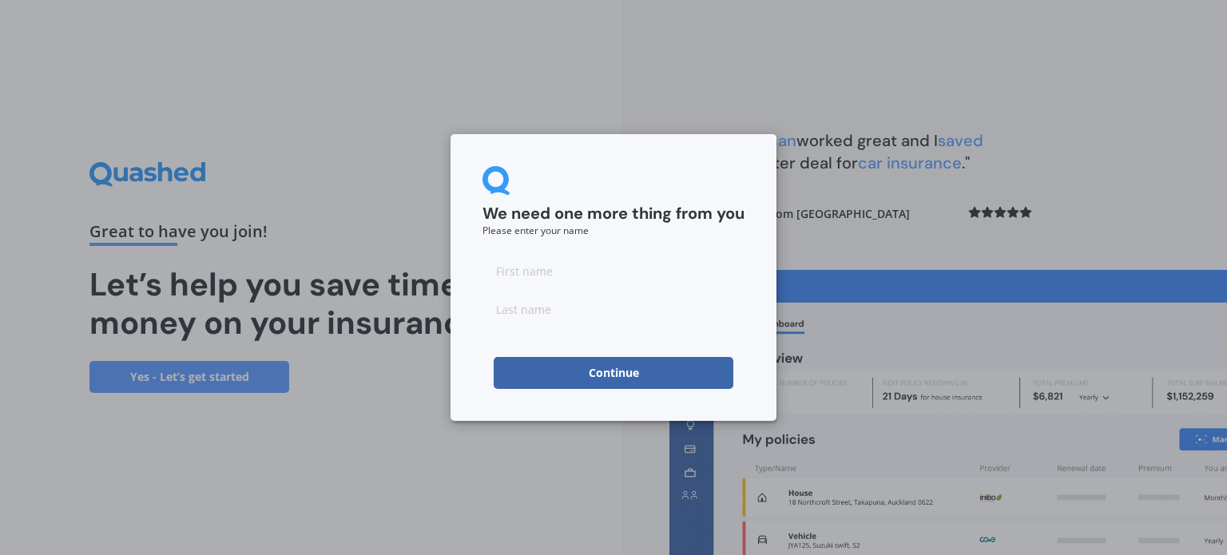
click at [569, 274] on input at bounding box center [614, 271] width 262 height 32
type input "caleb"
click at [554, 413] on div "We need one more thing from you Please enter your name [PERSON_NAME] Continue" at bounding box center [614, 277] width 326 height 287
click at [545, 368] on button "Continue" at bounding box center [614, 373] width 240 height 32
type input "harri"
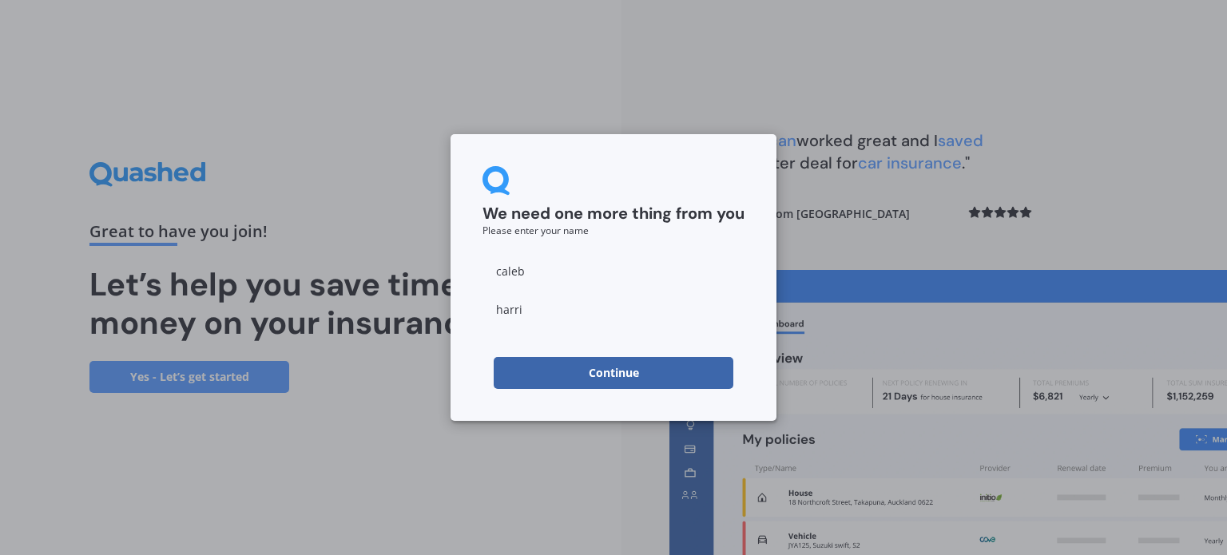
click at [523, 373] on button "Continue" at bounding box center [614, 373] width 240 height 32
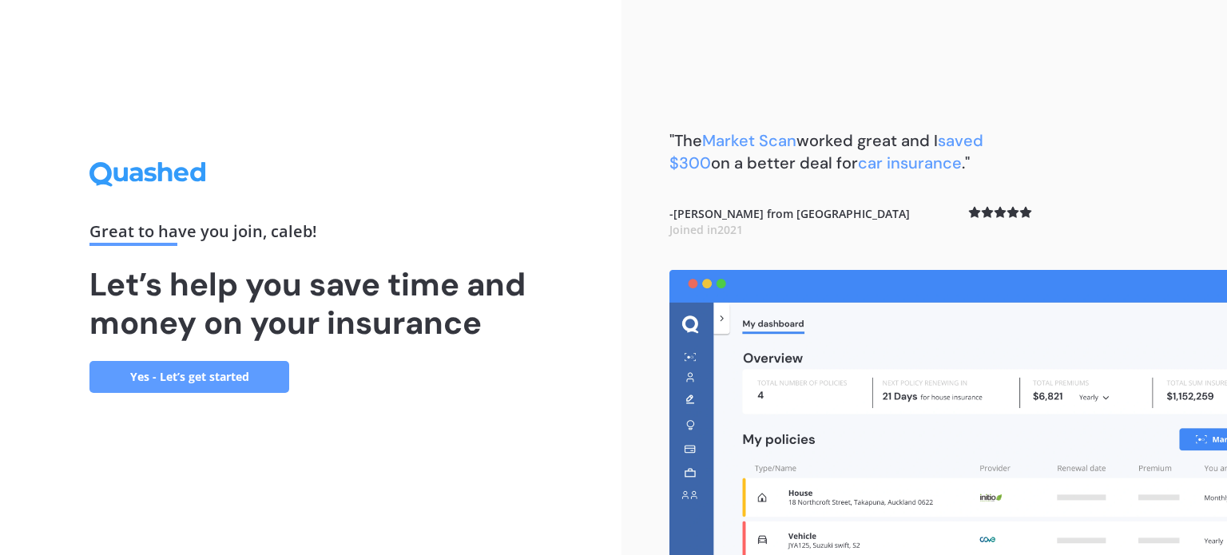
click at [209, 384] on link "Yes - Let’s get started" at bounding box center [189, 377] width 200 height 32
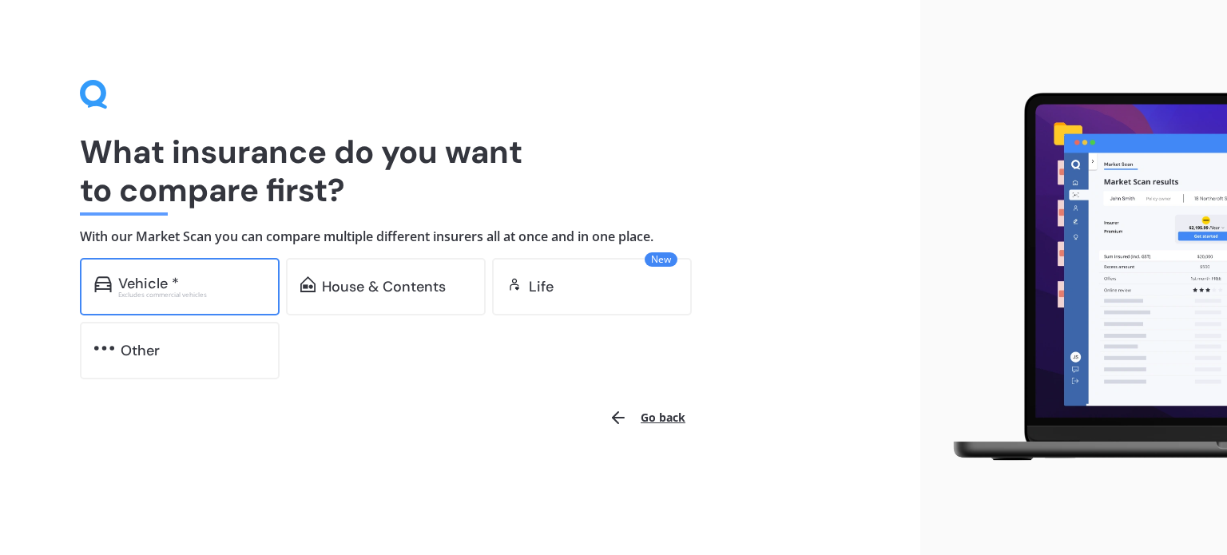
click at [169, 304] on div "Vehicle * Excludes commercial vehicles" at bounding box center [180, 287] width 200 height 58
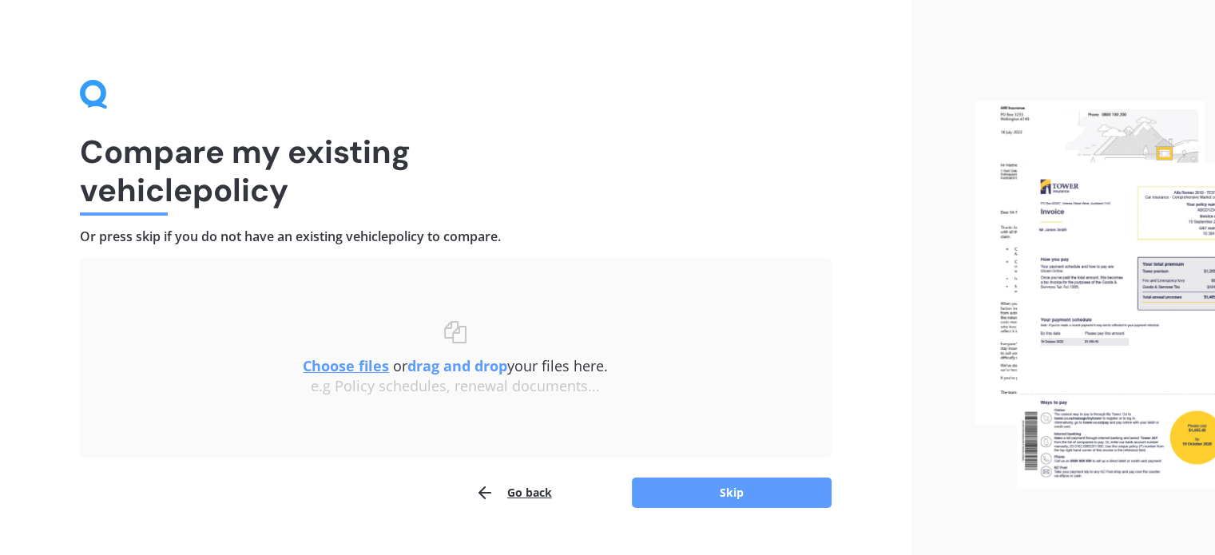
scroll to position [33, 0]
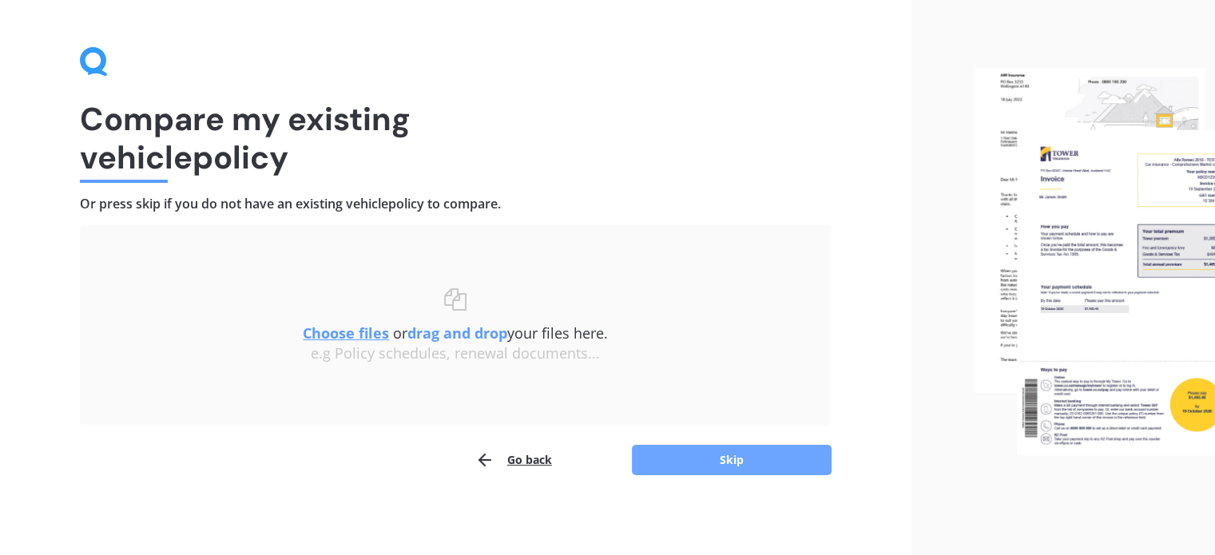
click at [691, 461] on button "Skip" at bounding box center [732, 460] width 200 height 30
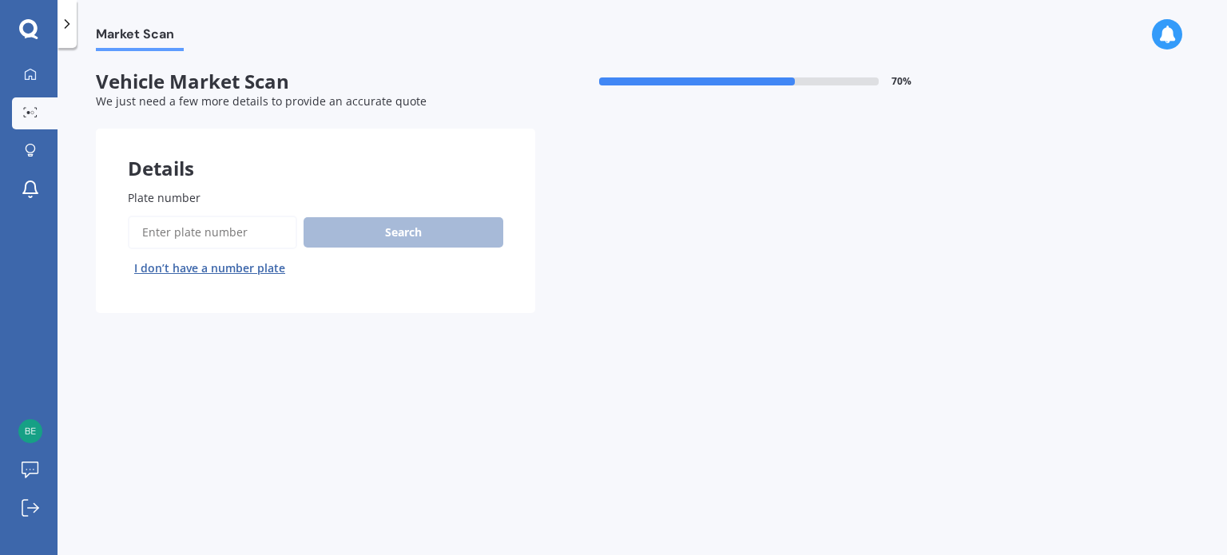
click at [246, 234] on input "Plate number" at bounding box center [212, 233] width 169 height 34
paste input "HGS650"
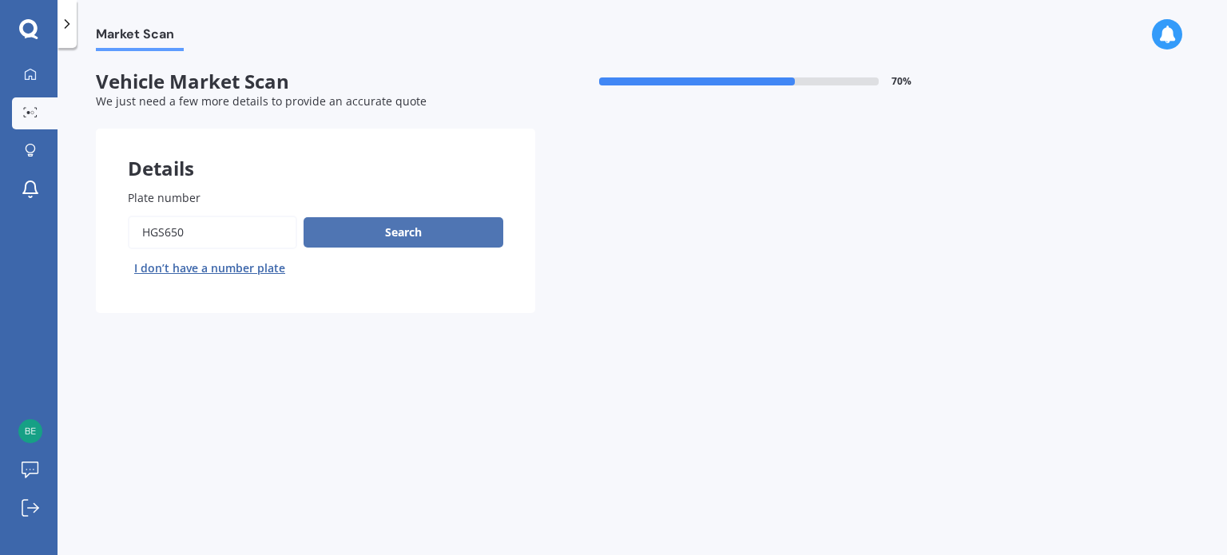
type input "HGS650"
click at [401, 242] on button "Search" at bounding box center [404, 232] width 200 height 30
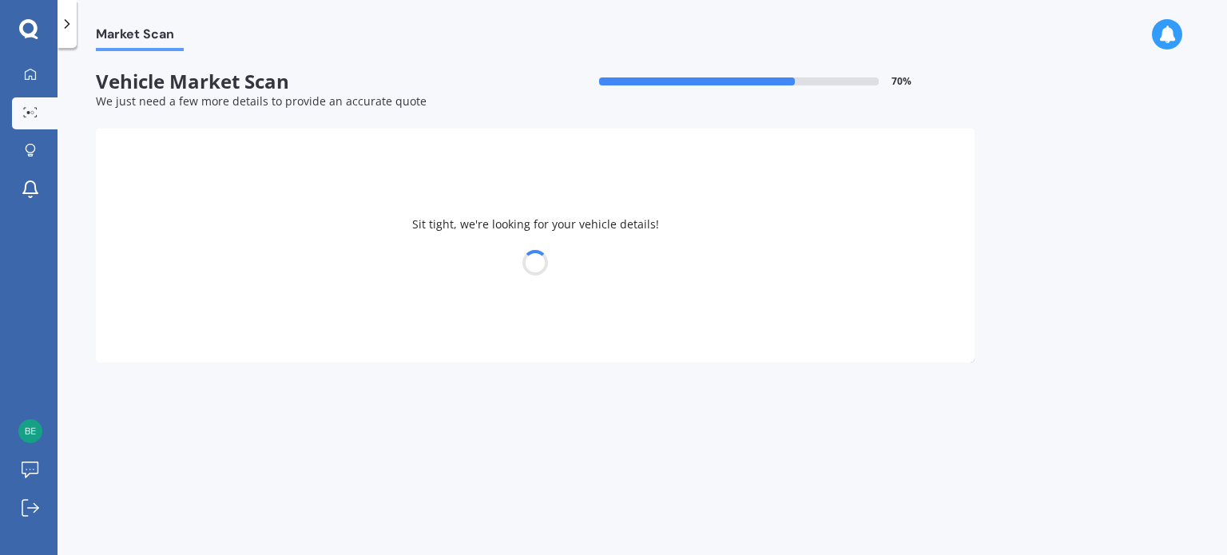
select select "SUBARU"
select select "LEGACY"
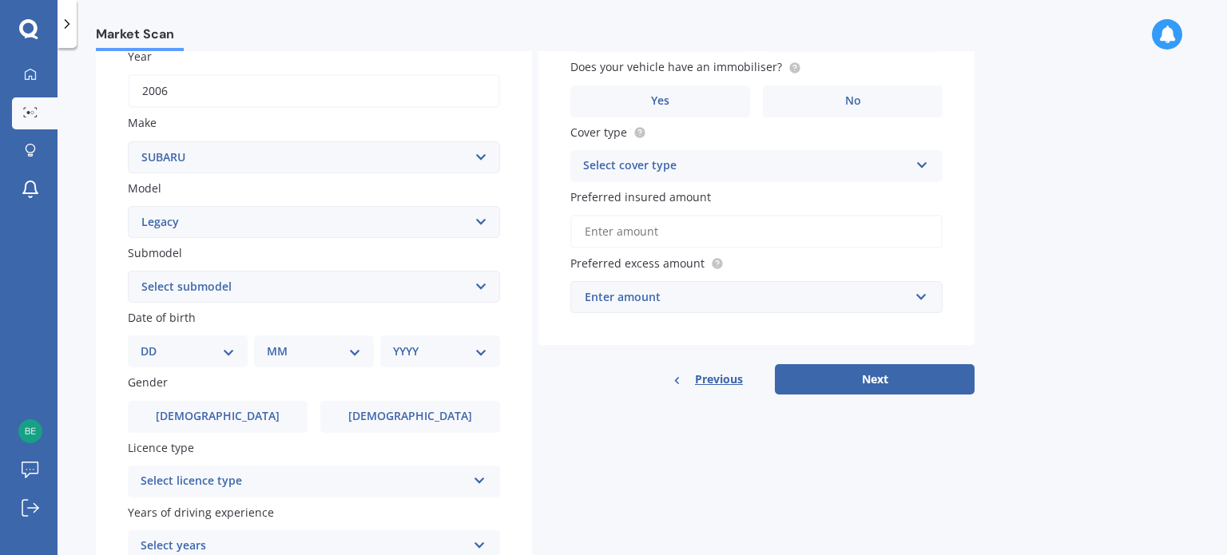
scroll to position [241, 0]
click at [332, 284] on select "Select submodel (All other non turbo) (All other turbo) 2.0i 2.0R 2.5i 2.5i Lux…" at bounding box center [314, 285] width 372 height 32
select select "3.0R"
click at [128, 269] on select "Select submodel (All other non turbo) (All other turbo) 2.0i 2.0R 2.5i 2.5i Lux…" at bounding box center [314, 285] width 372 height 32
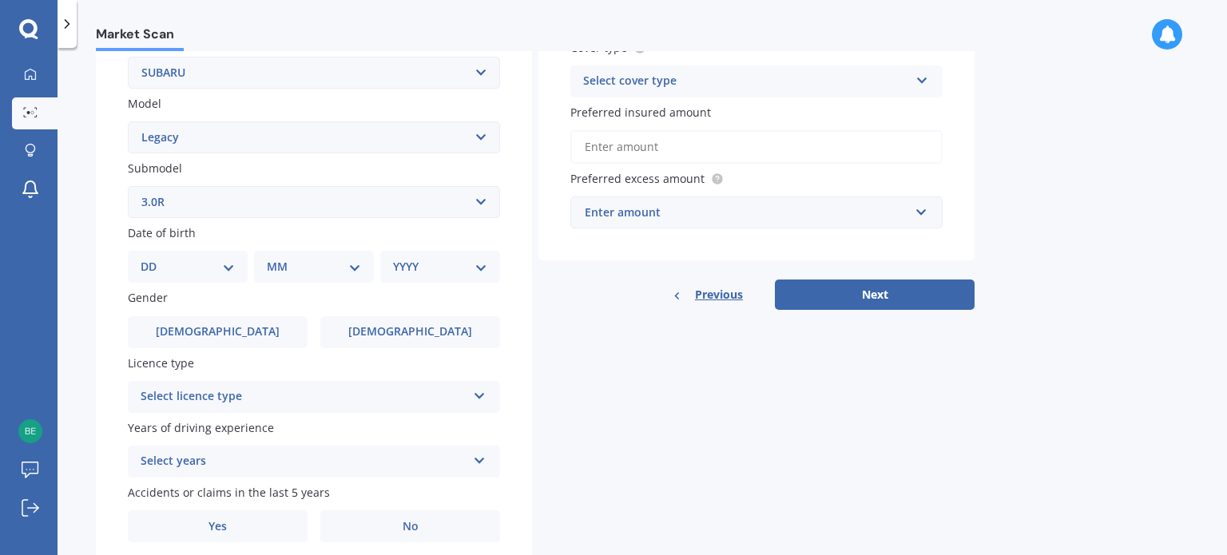
click at [237, 267] on div "DD 01 02 03 04 05 06 07 08 09 10 11 12 13 14 15 16 17 18 19 20 21 22 23 24 25 2…" at bounding box center [188, 267] width 120 height 32
click at [224, 268] on select "DD 01 02 03 04 05 06 07 08 09 10 11 12 13 14 15 16 17 18 19 20 21 22 23 24 25 2…" at bounding box center [188, 267] width 94 height 18
select select "29"
click at [153, 258] on select "DD 01 02 03 04 05 06 07 08 09 10 11 12 13 14 15 16 17 18 19 20 21 22 23 24 25 2…" at bounding box center [188, 267] width 94 height 18
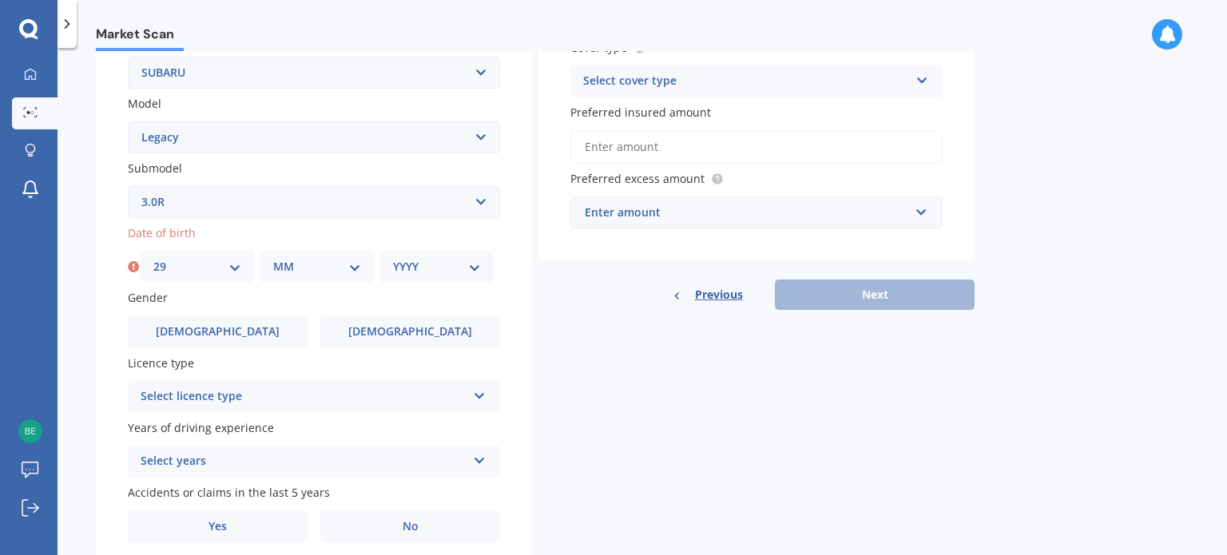
click at [289, 268] on select "MM 01 02 03 04 05 06 07 08 09 10 11 12" at bounding box center [317, 267] width 88 height 18
select select "05"
click at [273, 258] on select "MM 01 02 03 04 05 06 07 08 09 10 11 12" at bounding box center [317, 267] width 88 height 18
click at [419, 269] on select "YYYY 2025 2024 2023 2022 2021 2020 2019 2018 2017 2016 2015 2014 2013 2012 2011…" at bounding box center [437, 267] width 88 height 18
select select "1994"
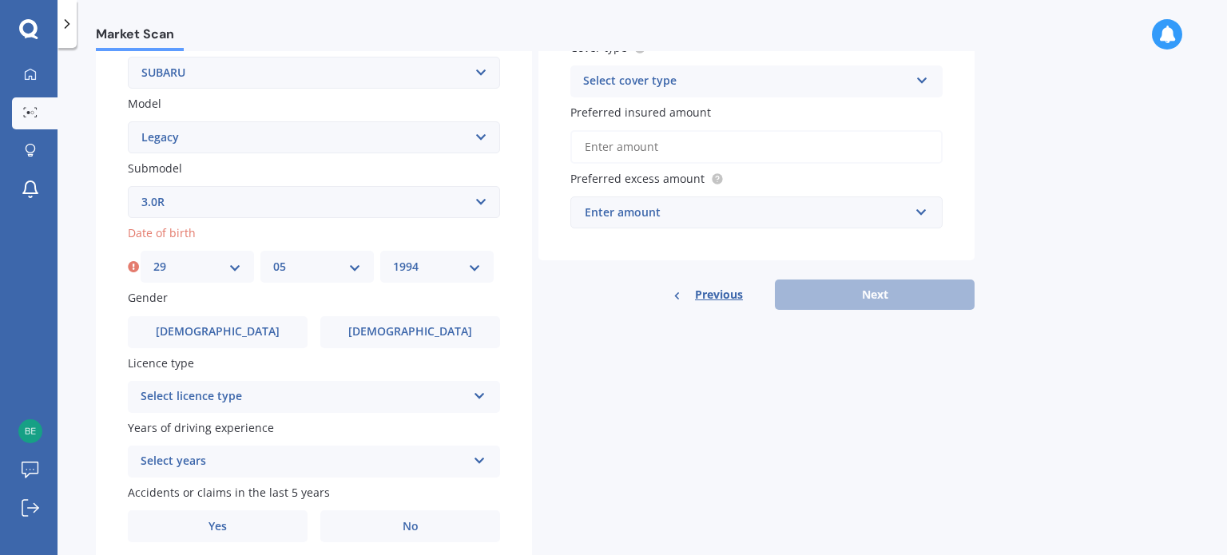
click at [393, 258] on select "YYYY 2025 2024 2023 2022 2021 2020 2019 2018 2017 2016 2015 2014 2013 2012 2011…" at bounding box center [437, 267] width 88 height 18
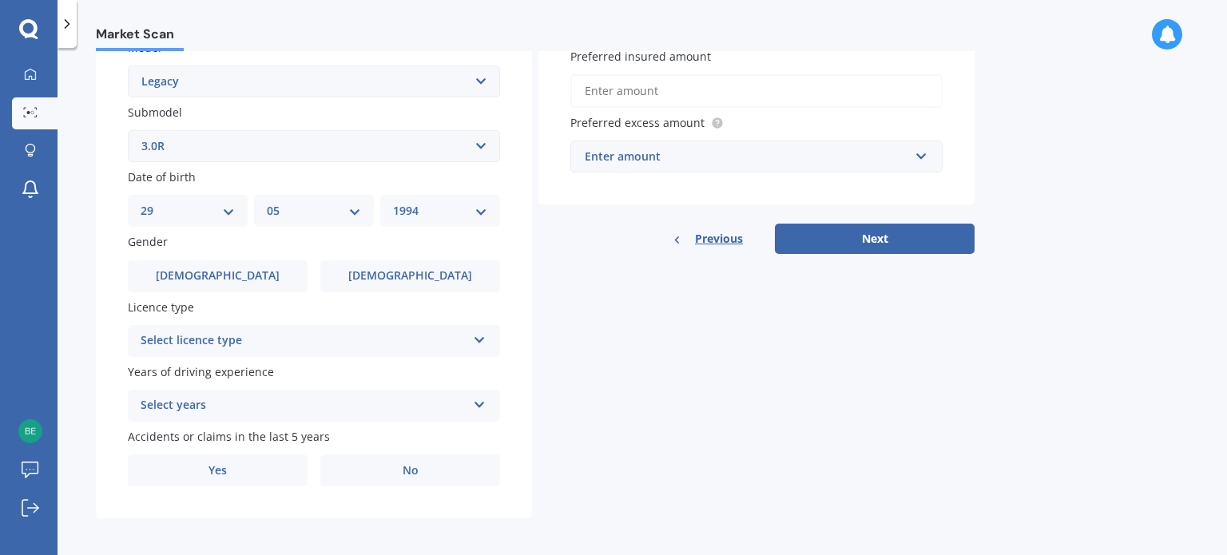
scroll to position [385, 0]
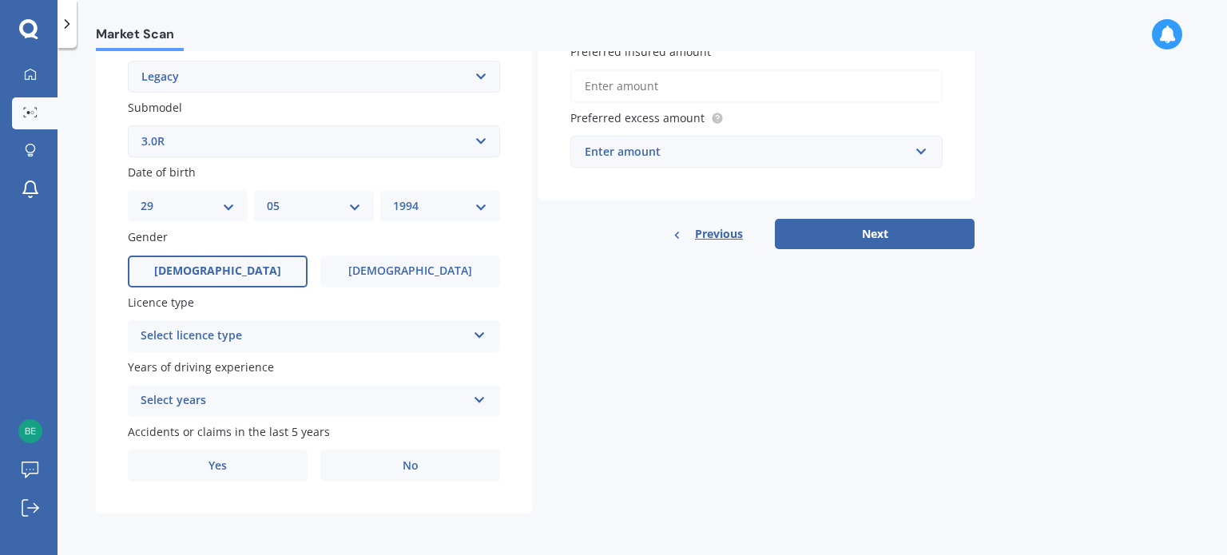
click at [246, 276] on label "[DEMOGRAPHIC_DATA]" at bounding box center [218, 272] width 180 height 32
click at [0, 0] on input "[DEMOGRAPHIC_DATA]" at bounding box center [0, 0] width 0 height 0
click at [252, 335] on div "Select licence type" at bounding box center [304, 336] width 326 height 19
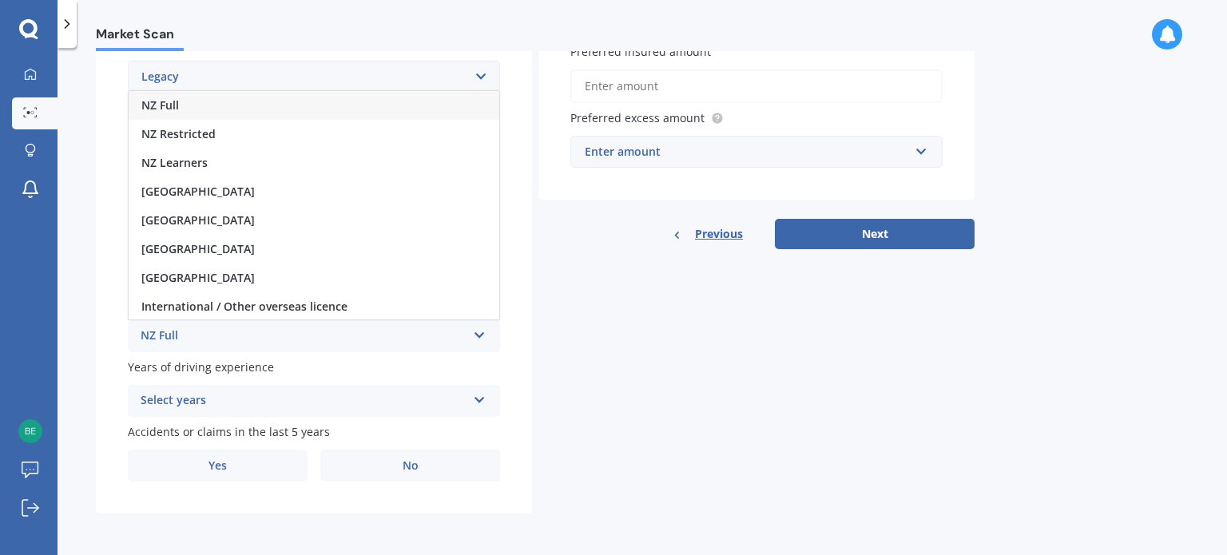
click at [201, 105] on div "NZ Full" at bounding box center [314, 105] width 371 height 29
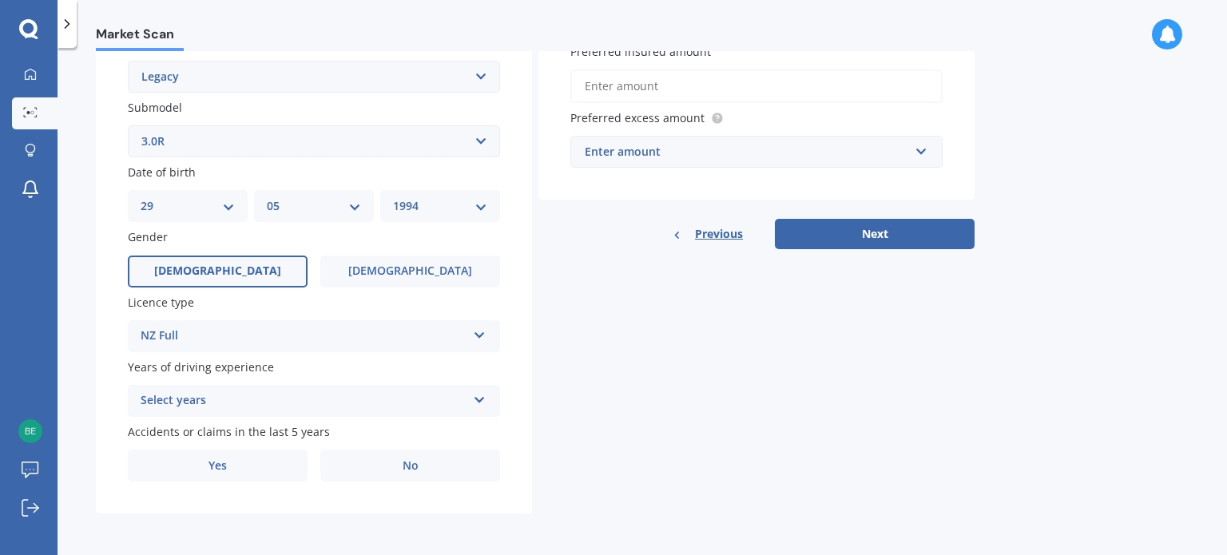
click at [236, 401] on div "Select years" at bounding box center [304, 400] width 326 height 19
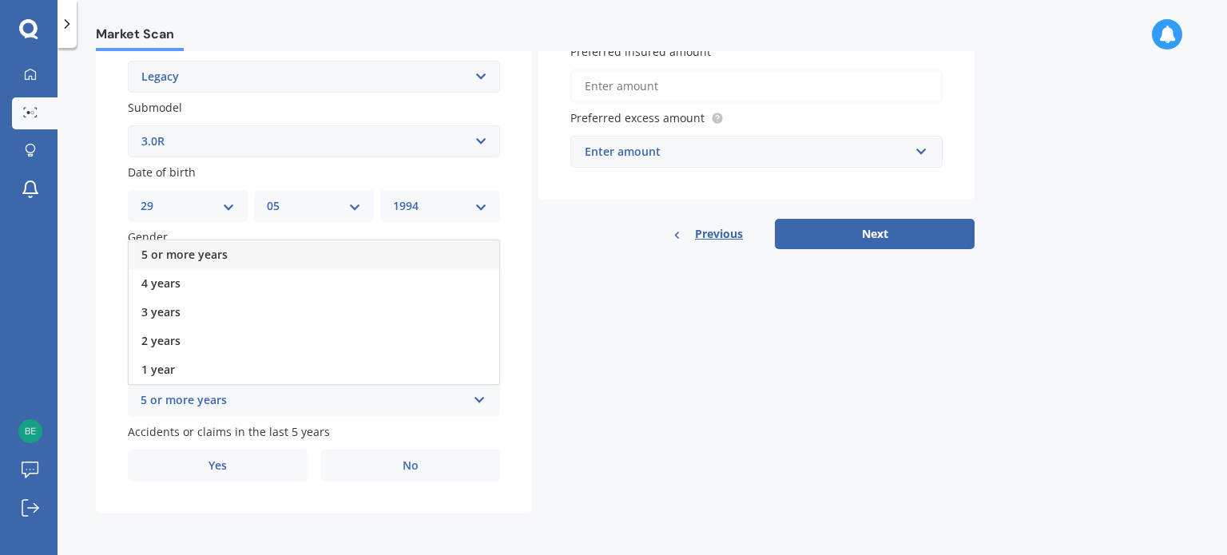
click at [183, 256] on span "5 or more years" at bounding box center [184, 254] width 86 height 15
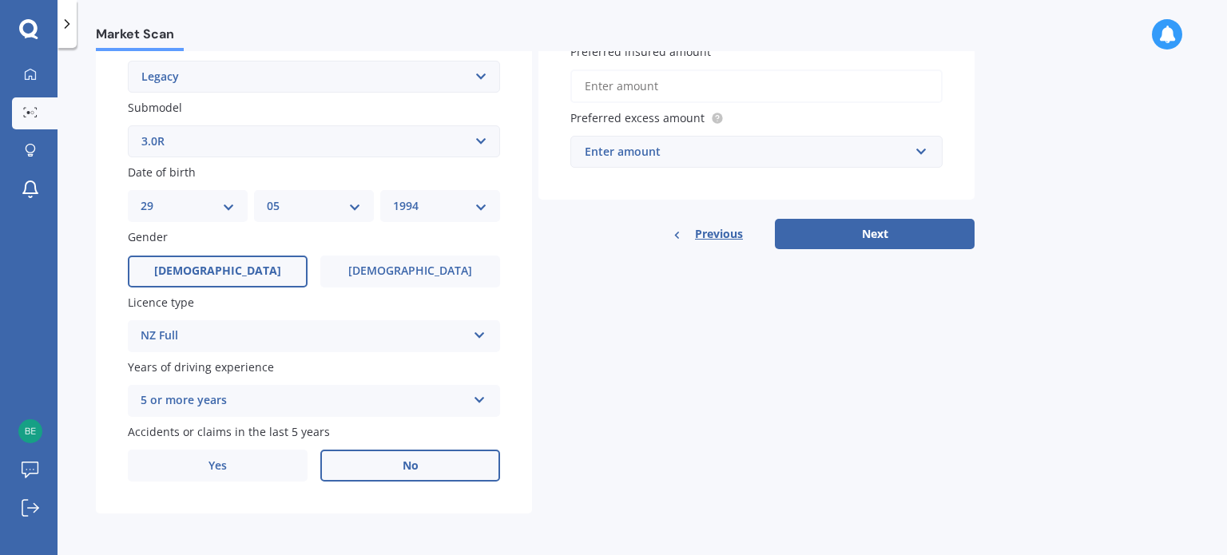
click at [372, 453] on label "No" at bounding box center [410, 466] width 180 height 32
click at [0, 0] on input "No" at bounding box center [0, 0] width 0 height 0
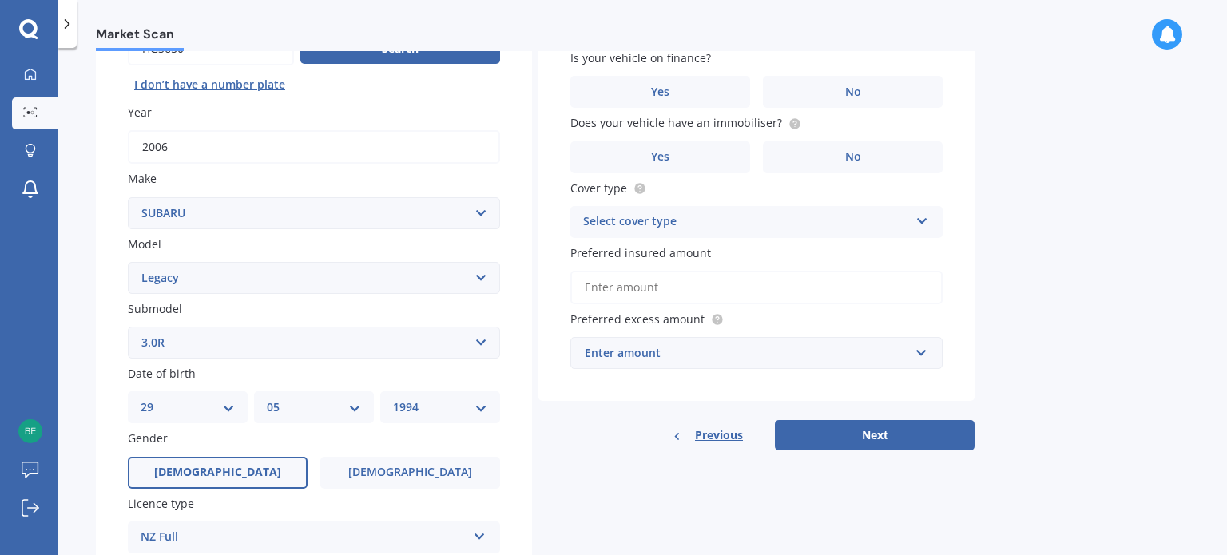
scroll to position [0, 0]
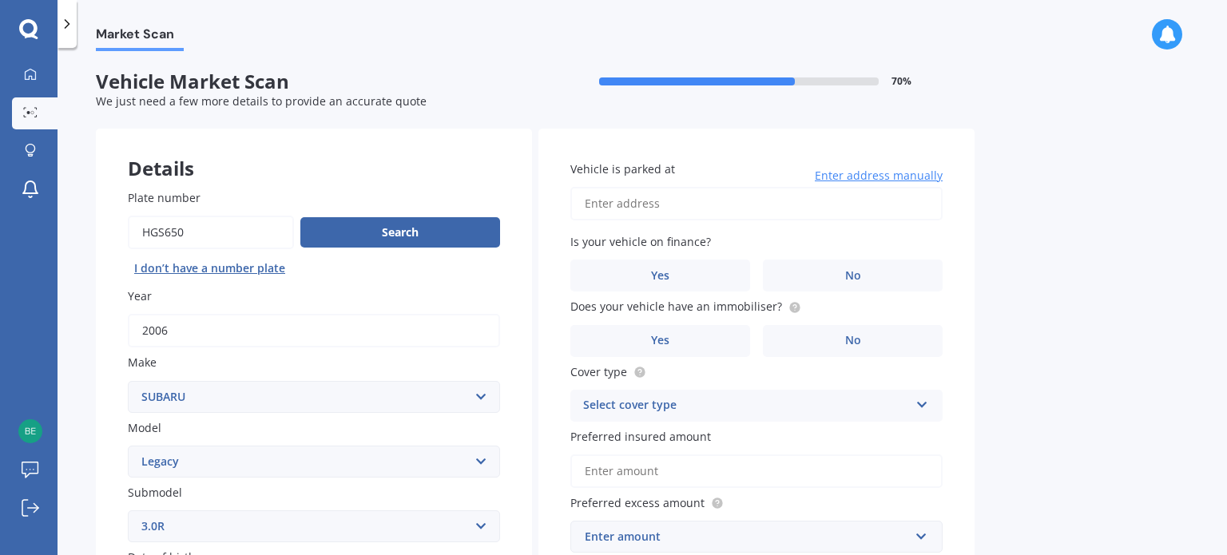
click at [655, 209] on input "Vehicle is parked at" at bounding box center [756, 204] width 372 height 34
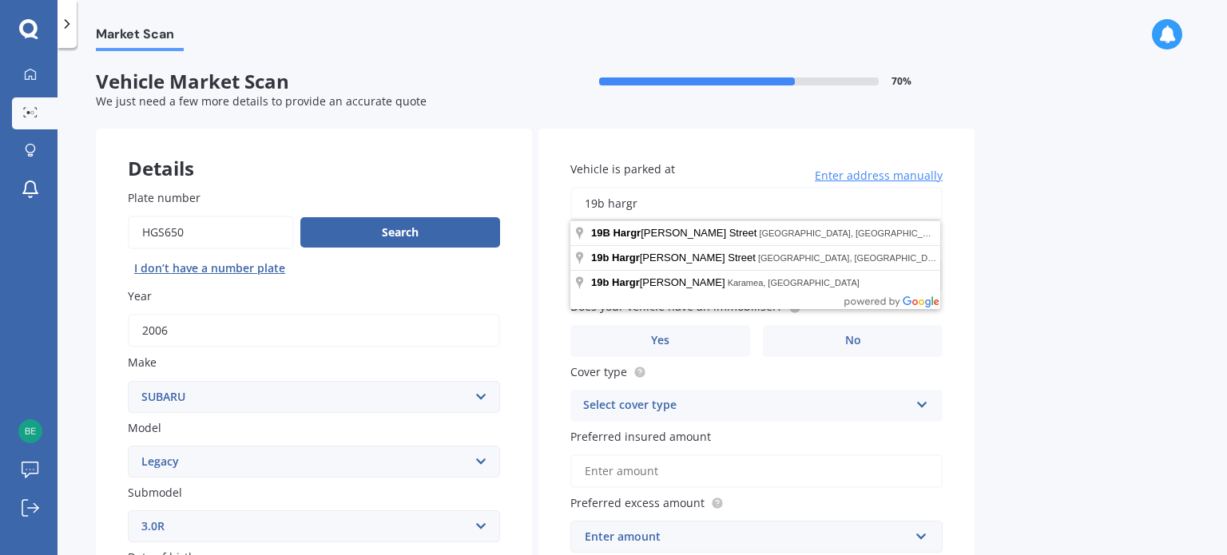
click at [803, 372] on label "Cover type" at bounding box center [753, 372] width 366 height 17
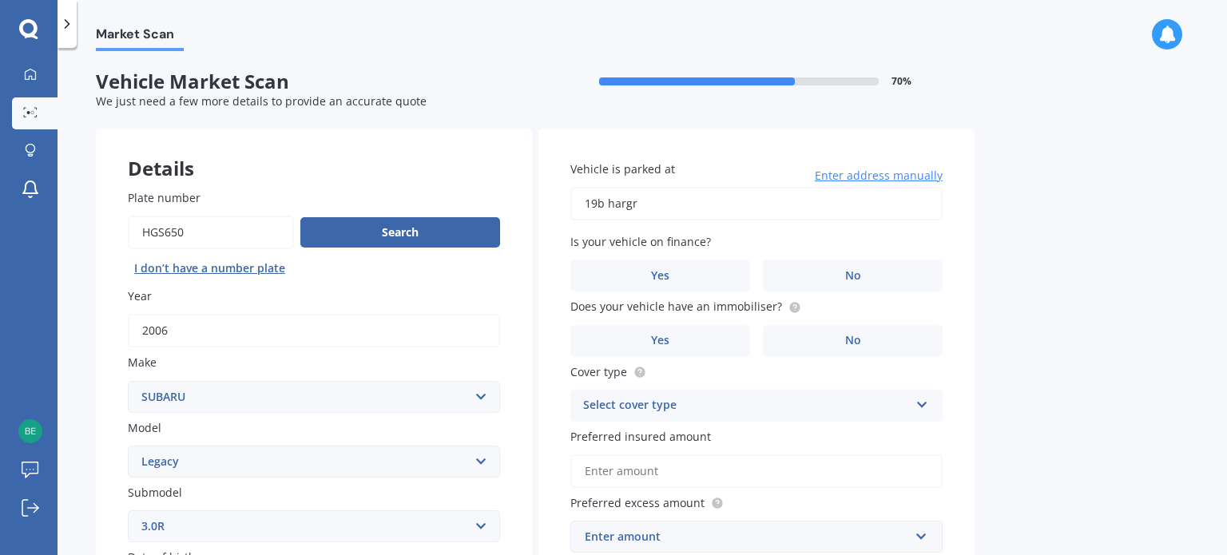
click at [678, 209] on input "19b hargr" at bounding box center [756, 204] width 372 height 34
type input "[STREET_ADDRESS]"
click at [682, 271] on label "Yes" at bounding box center [660, 276] width 180 height 32
click at [0, 0] on input "Yes" at bounding box center [0, 0] width 0 height 0
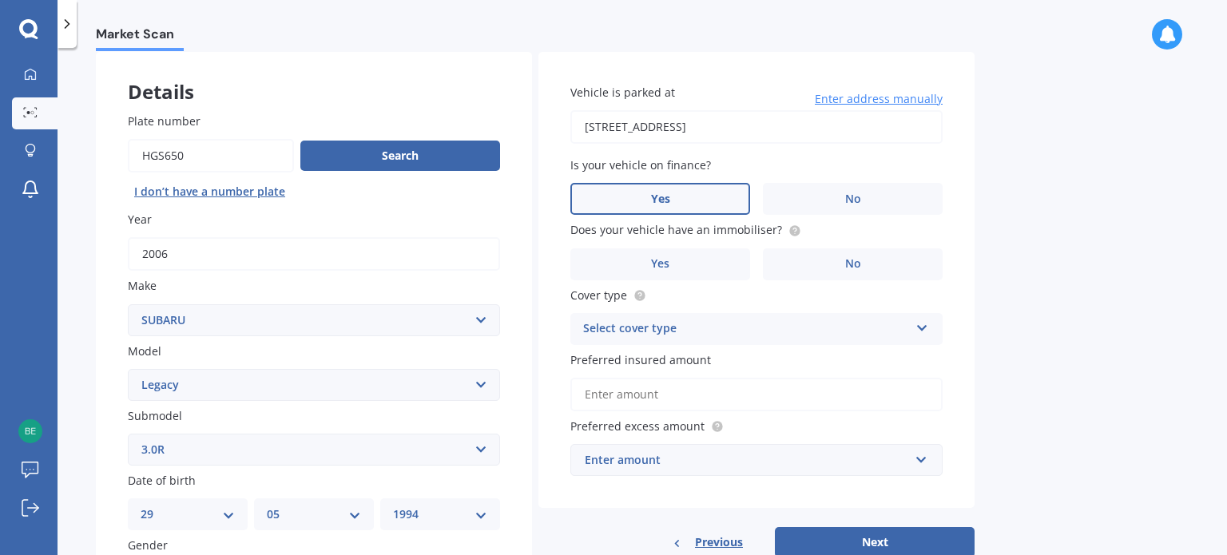
scroll to position [92, 0]
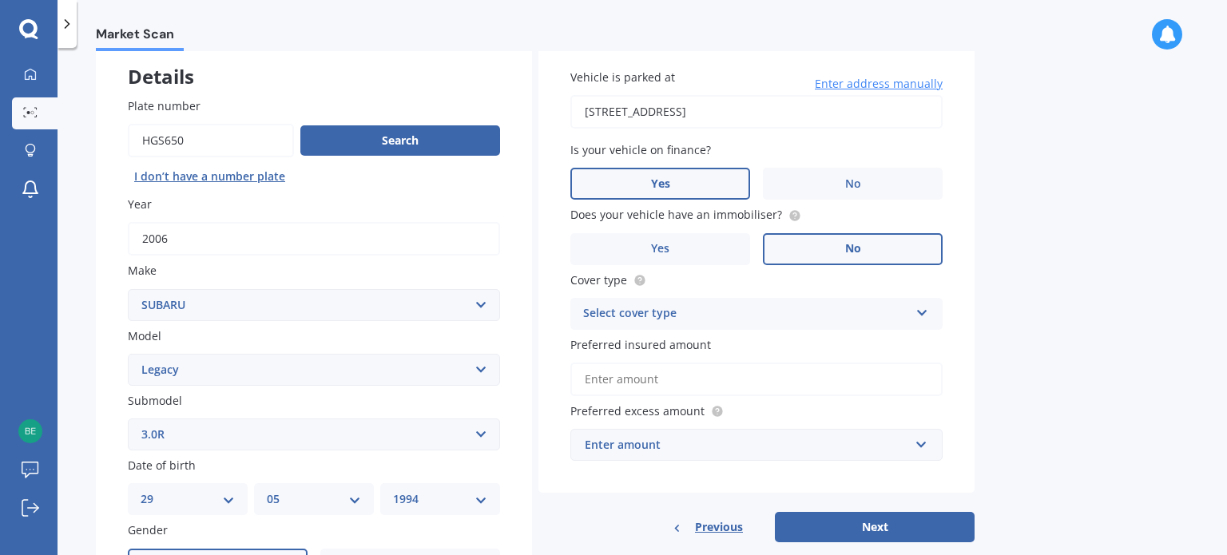
click at [809, 245] on label "No" at bounding box center [853, 249] width 180 height 32
click at [0, 0] on input "No" at bounding box center [0, 0] width 0 height 0
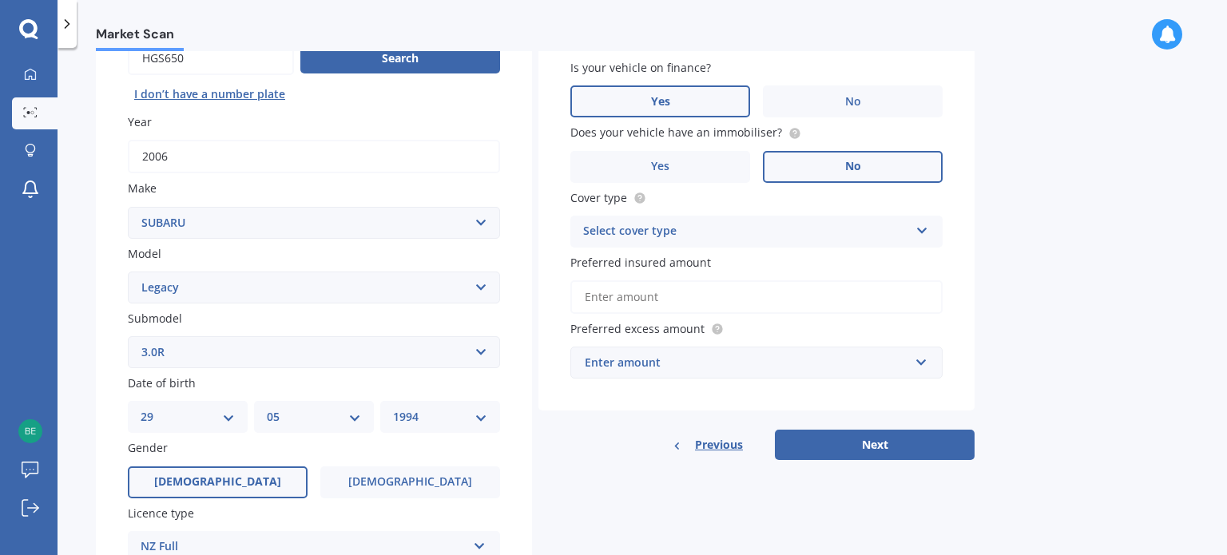
scroll to position [178, 0]
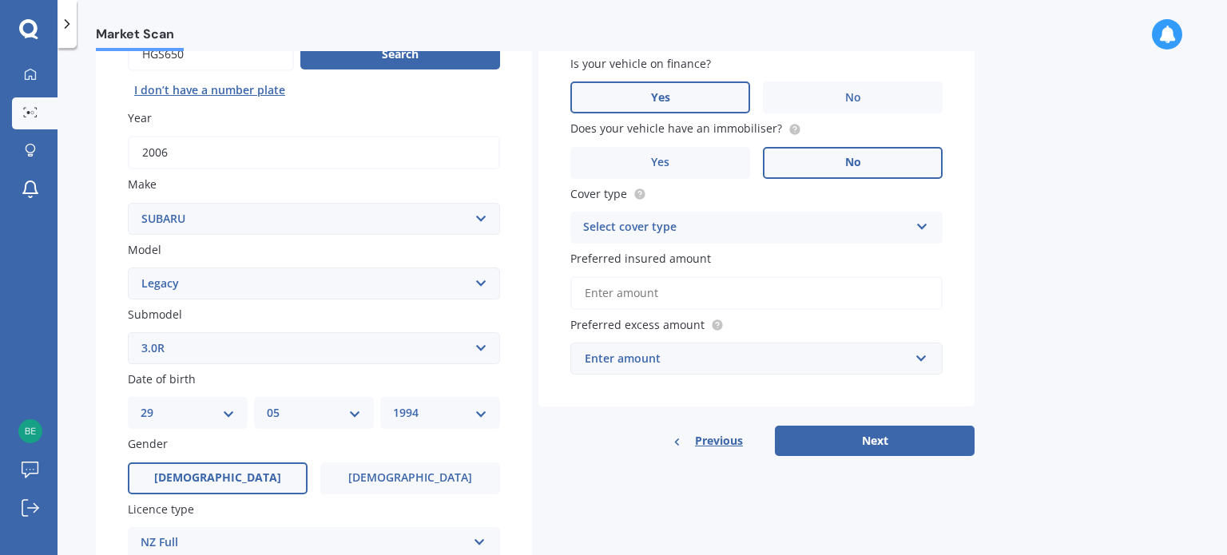
click at [757, 236] on div "Select cover type Comprehensive Third Party, Fire & Theft Third Party" at bounding box center [756, 228] width 372 height 32
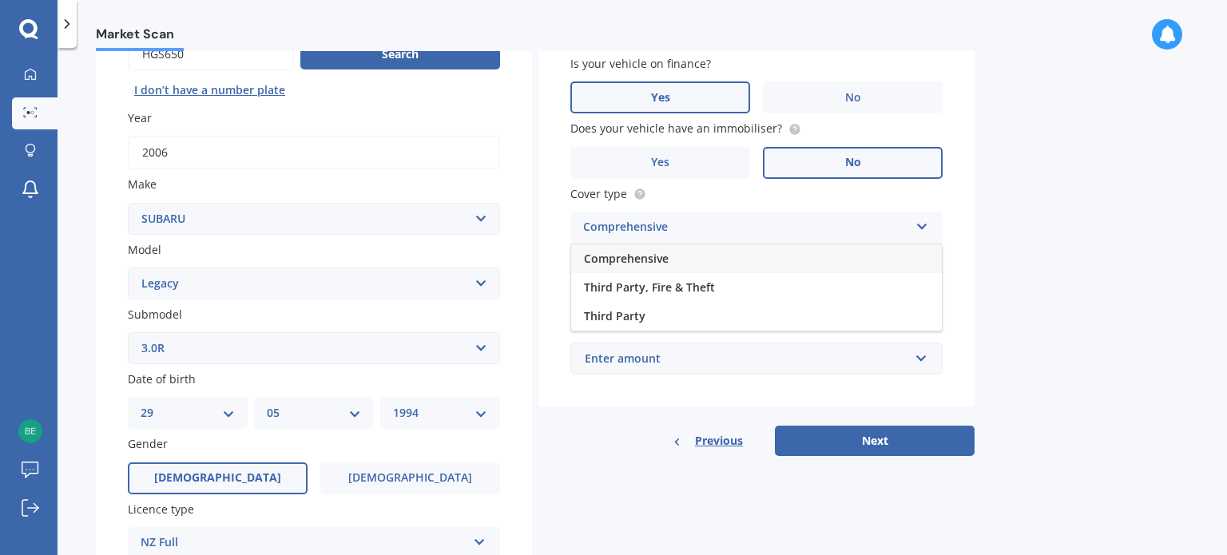
click at [645, 258] on span "Comprehensive" at bounding box center [626, 258] width 85 height 15
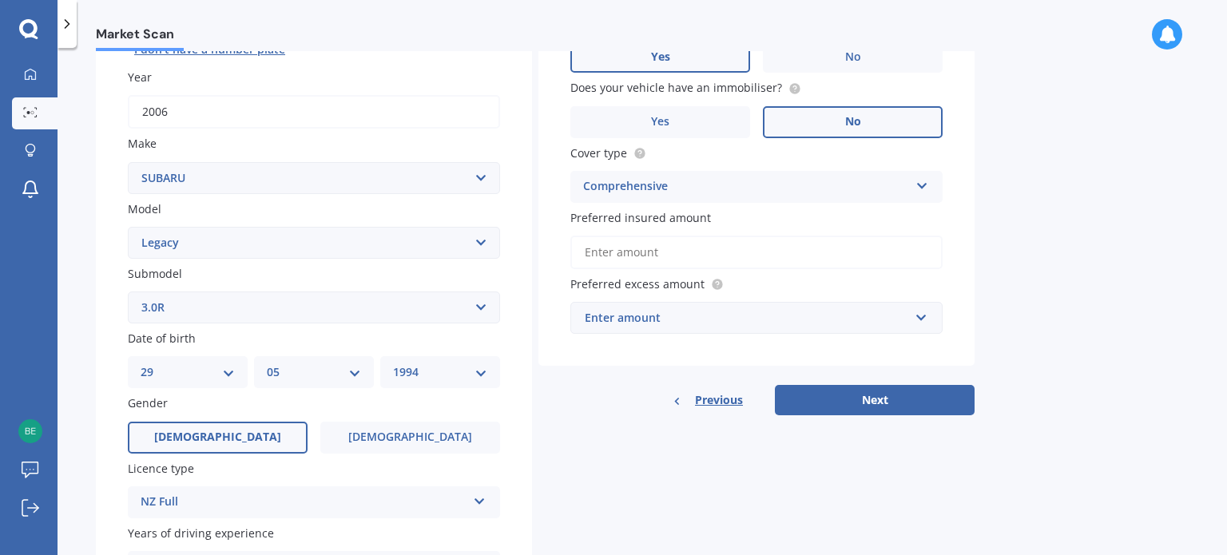
scroll to position [220, 0]
click at [701, 255] on input "Preferred insured amount" at bounding box center [756, 252] width 372 height 34
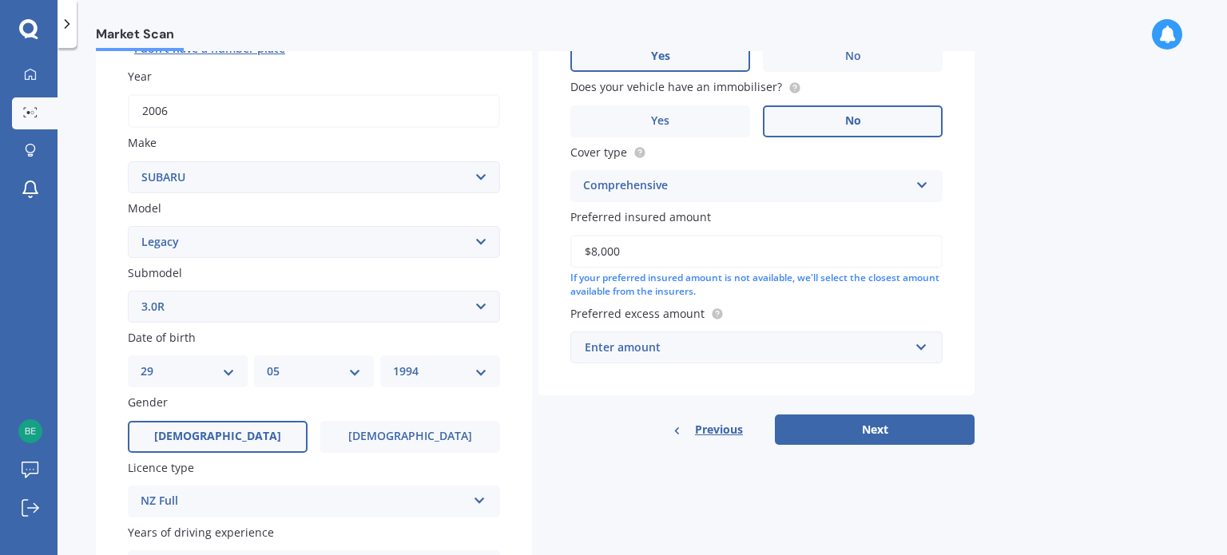
type input "$8,000"
click at [796, 292] on div "If your preferred insured amount is not available, we'll select the closest amo…" at bounding box center [756, 285] width 372 height 27
click at [685, 354] on div "Enter amount" at bounding box center [747, 348] width 324 height 18
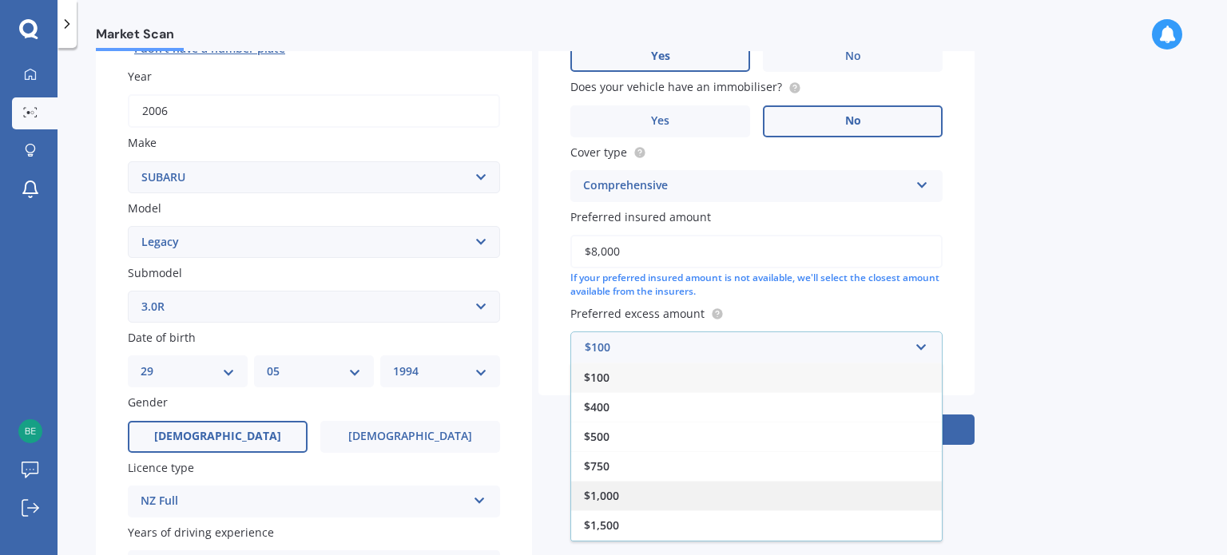
click at [638, 498] on div "$1,000" at bounding box center [756, 496] width 371 height 30
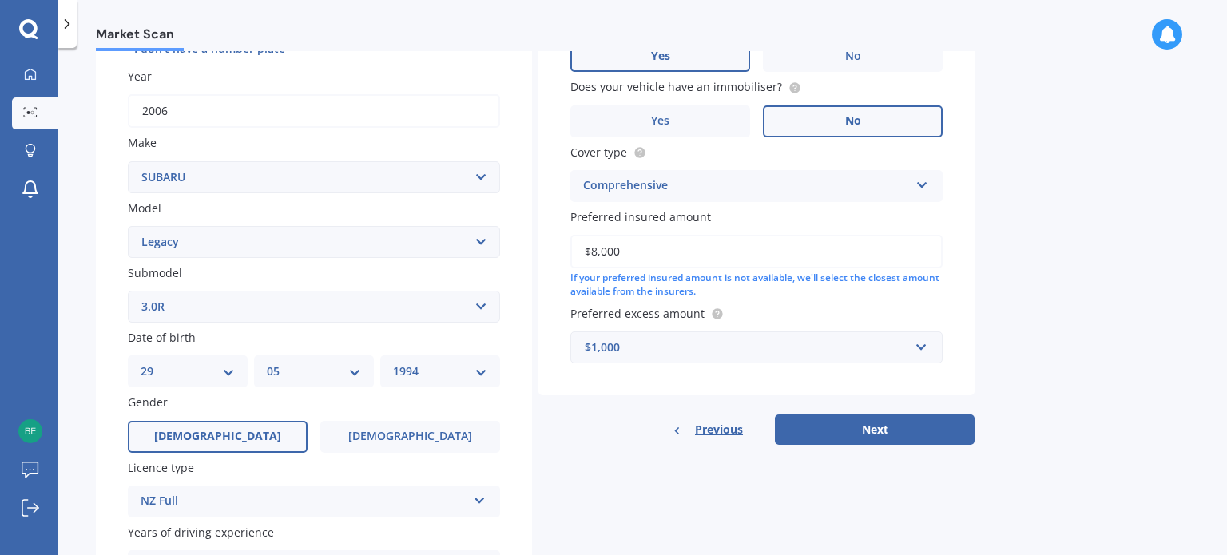
scroll to position [284, 0]
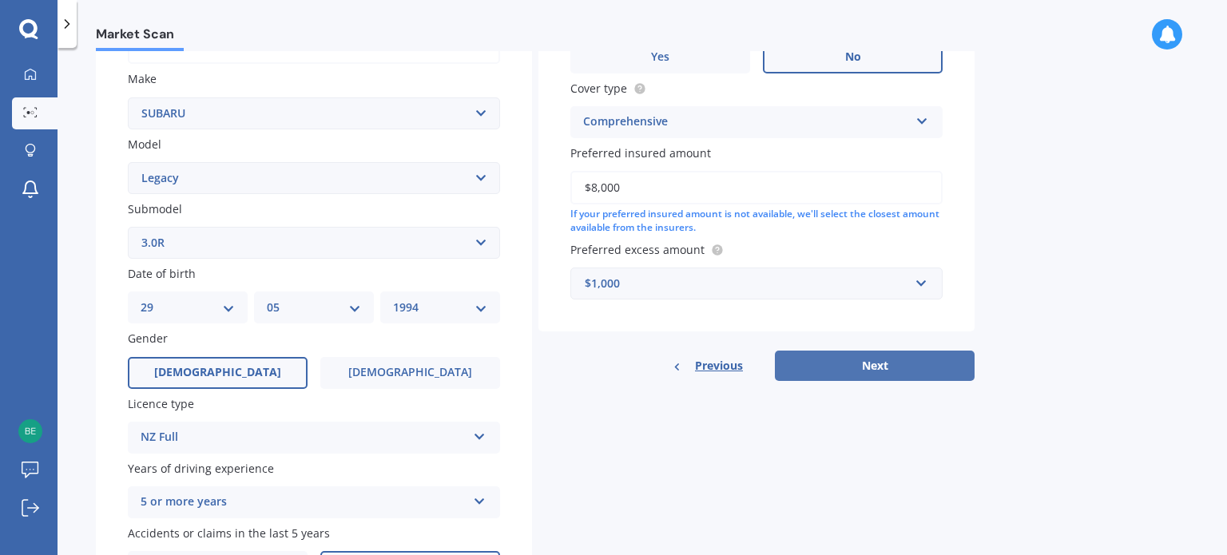
click at [846, 367] on button "Next" at bounding box center [875, 366] width 200 height 30
select select "29"
select select "05"
select select "1994"
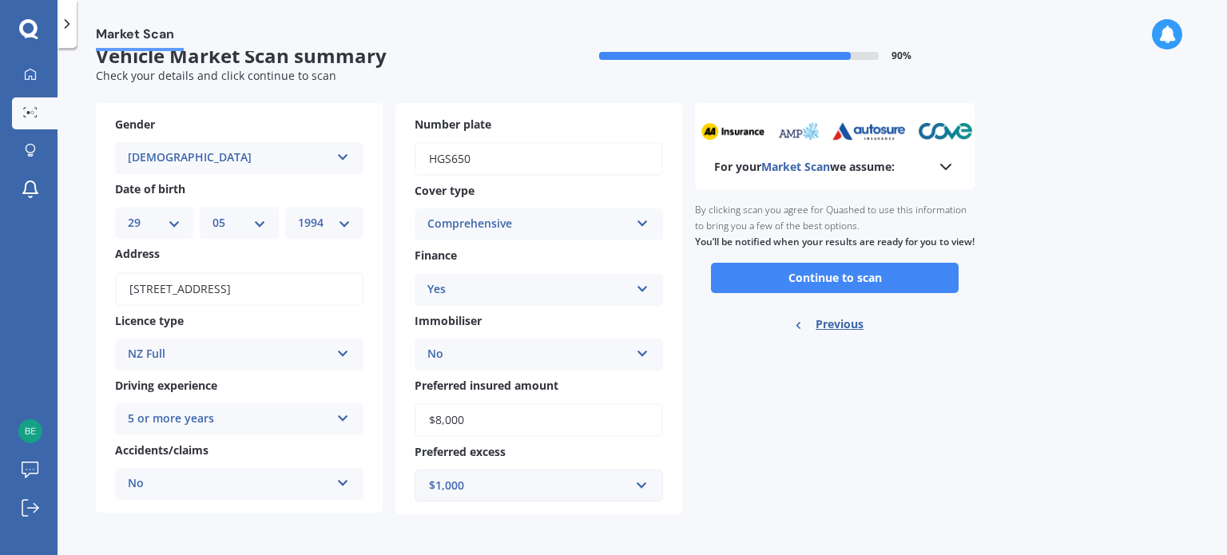
scroll to position [26, 0]
click at [937, 175] on icon at bounding box center [945, 166] width 19 height 19
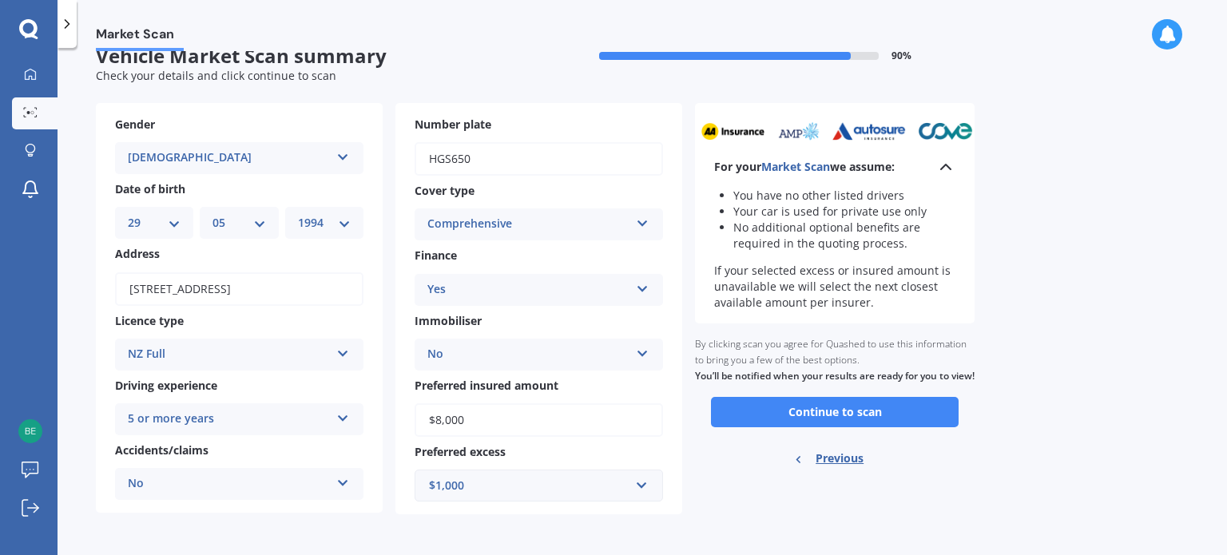
click at [940, 175] on icon at bounding box center [945, 166] width 19 height 19
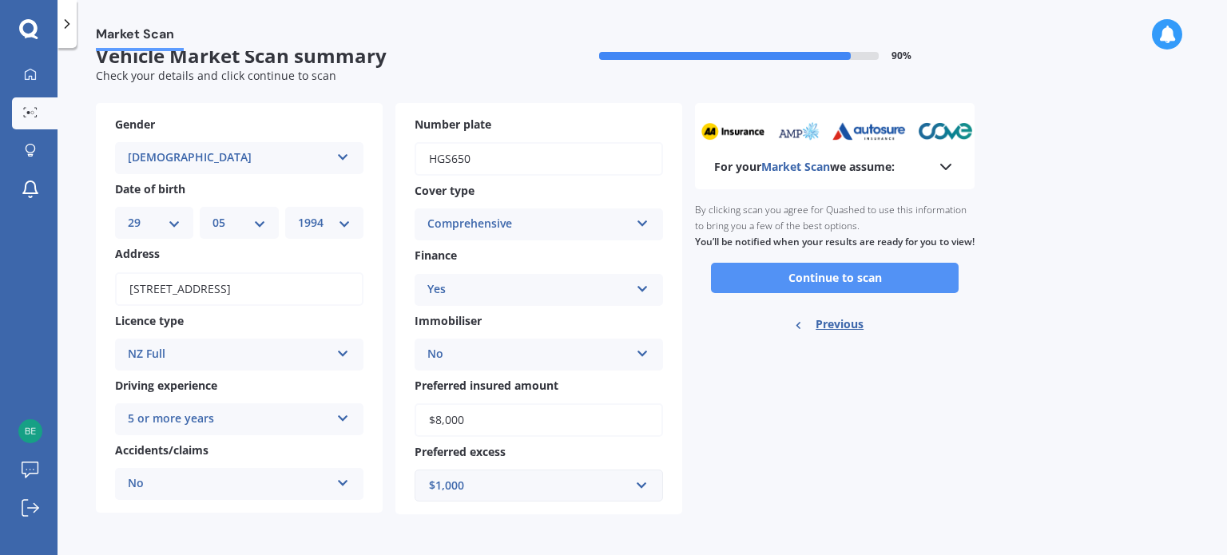
click at [830, 293] on button "Continue to scan" at bounding box center [835, 278] width 248 height 30
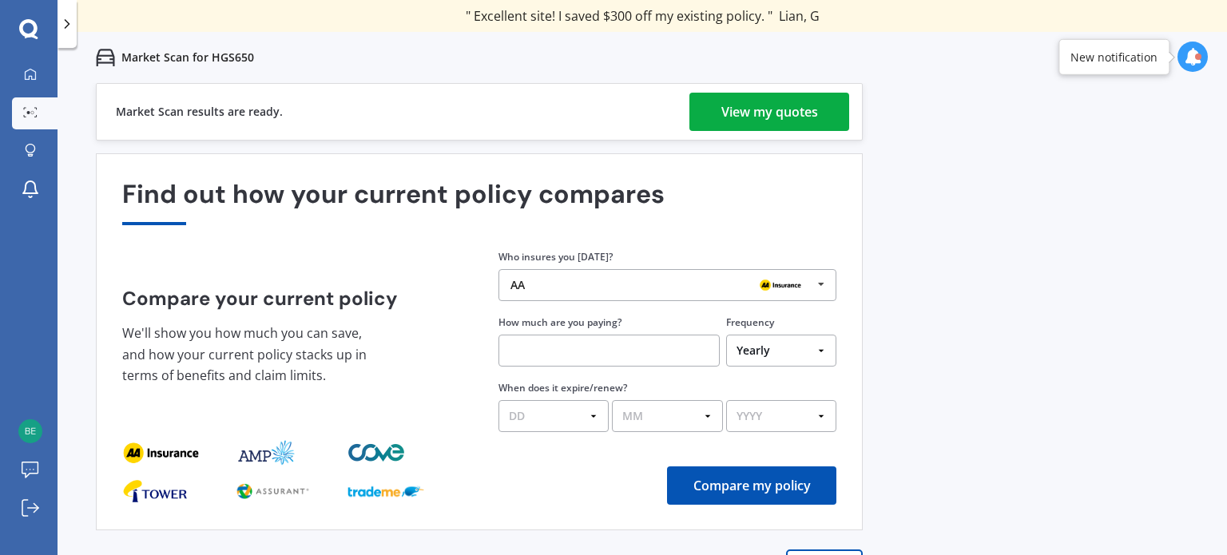
click at [777, 118] on div "View my quotes" at bounding box center [769, 112] width 97 height 38
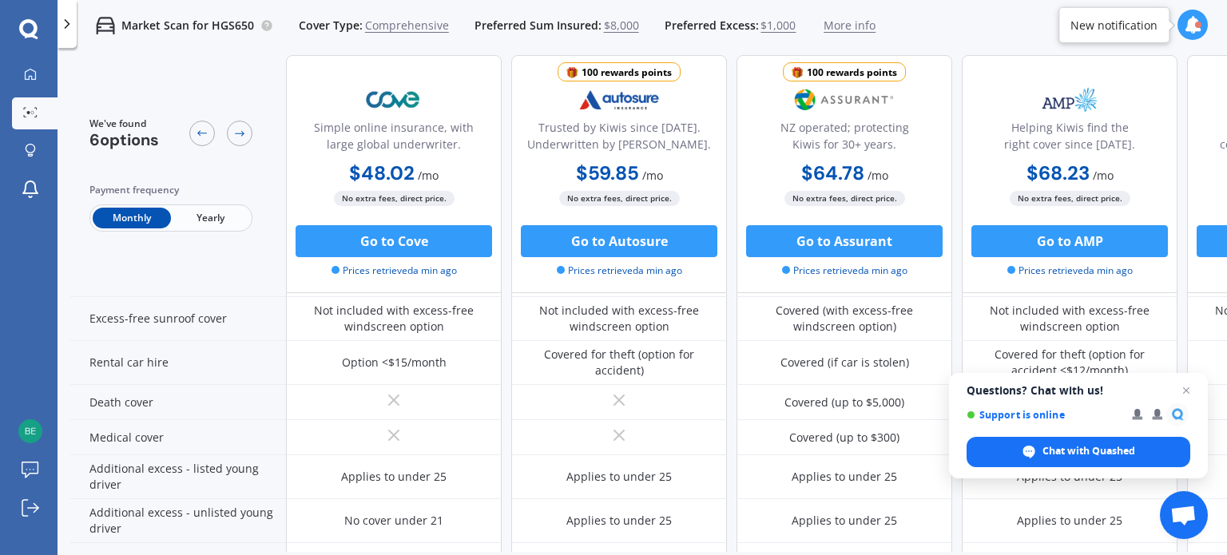
scroll to position [630, 0]
click at [1185, 391] on span "Open chat" at bounding box center [1187, 391] width 20 height 20
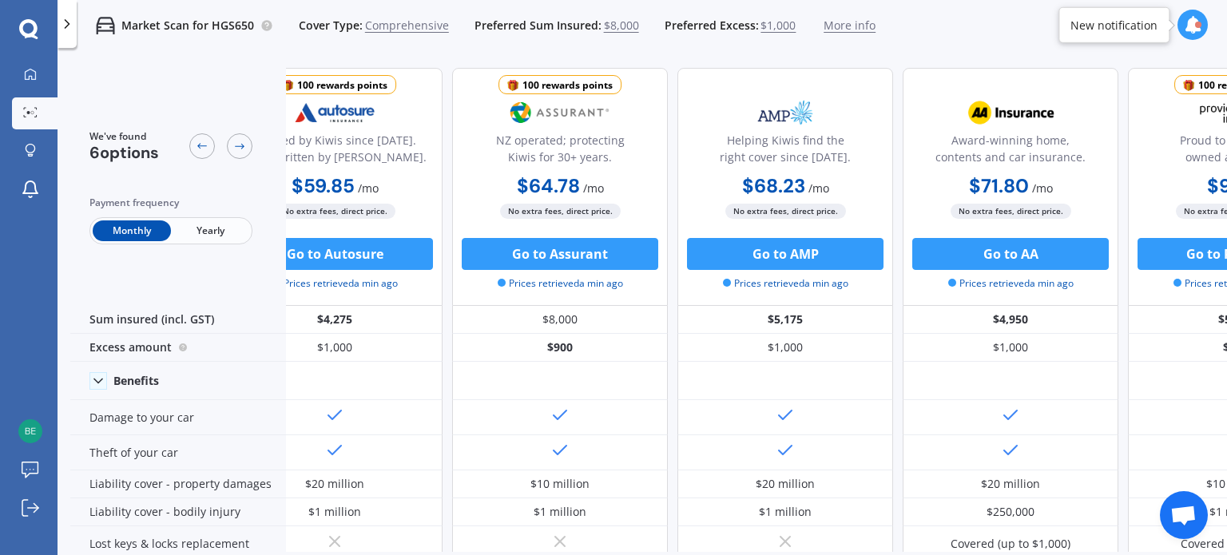
scroll to position [0, 0]
